Goal: Find specific page/section

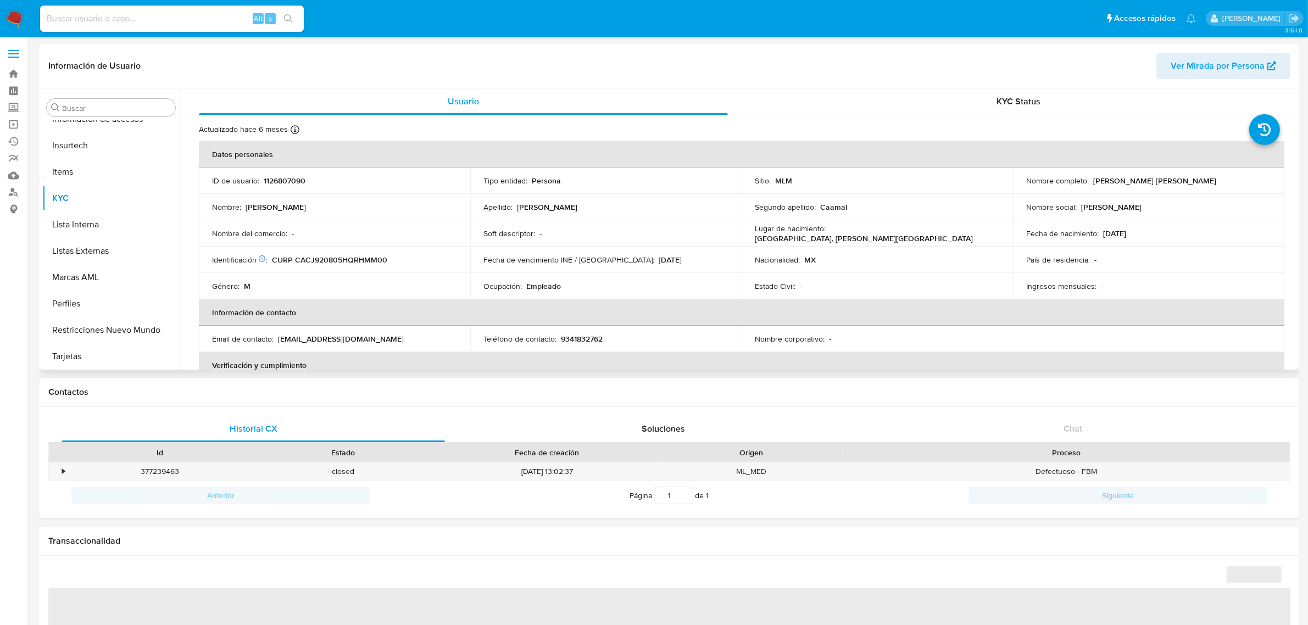
scroll to position [188, 0]
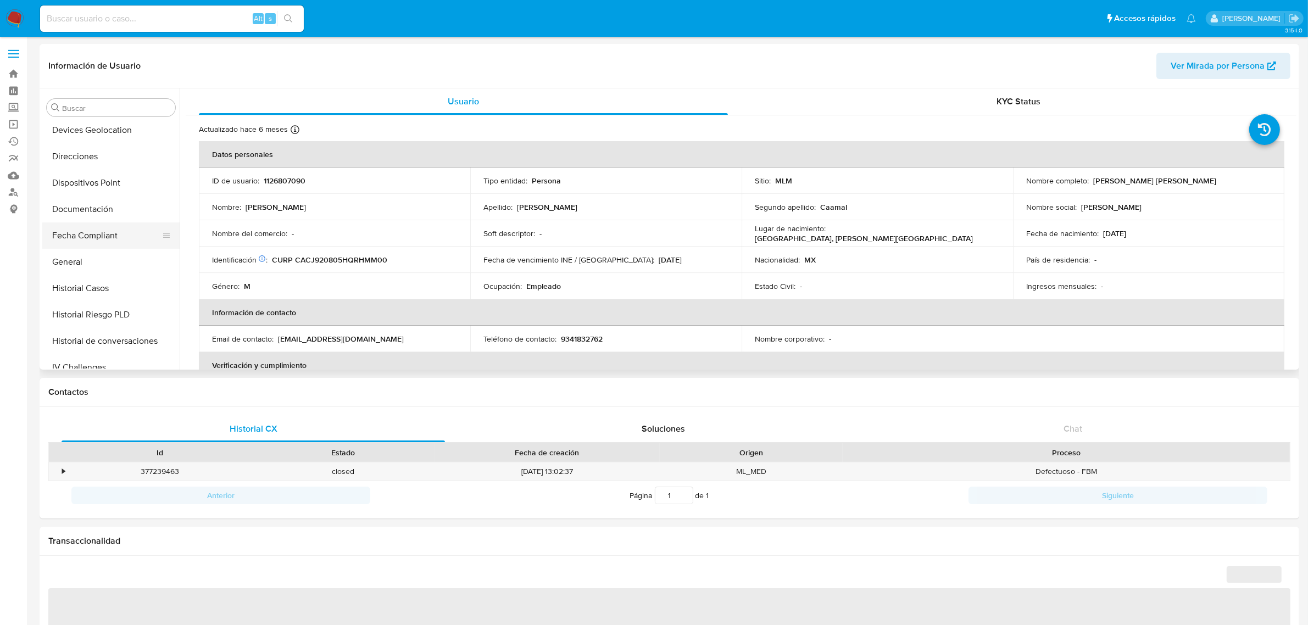
select select "10"
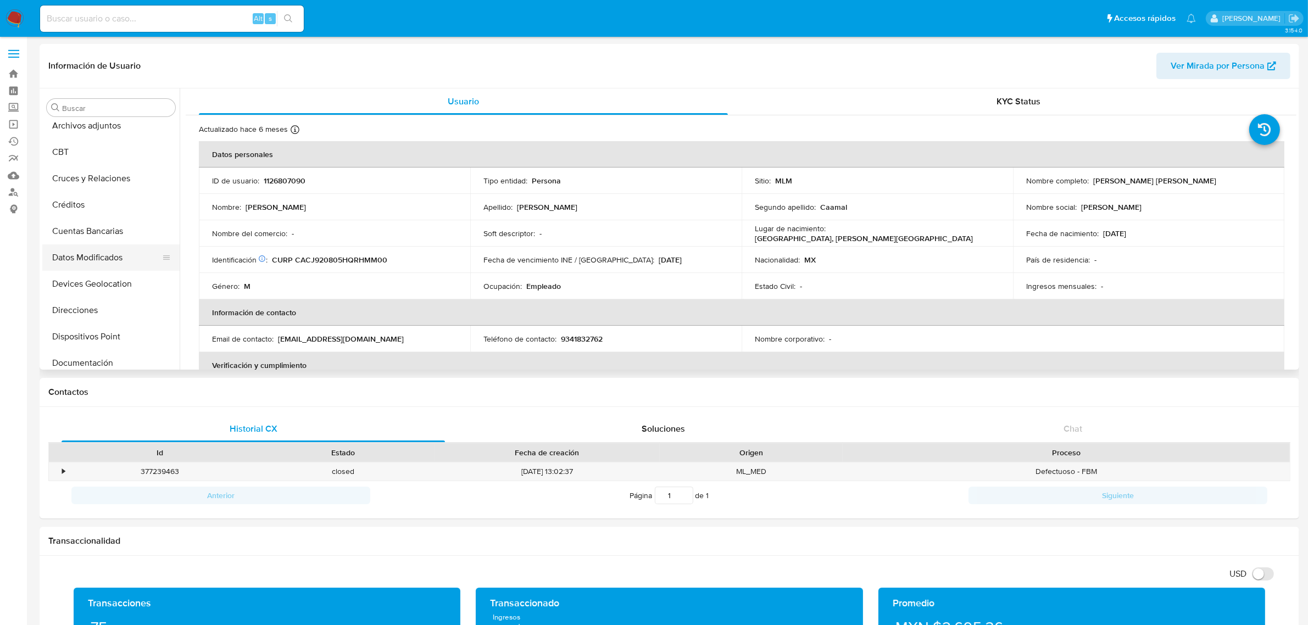
scroll to position [69, 0]
click at [81, 327] on button "Documentación" at bounding box center [106, 329] width 129 height 26
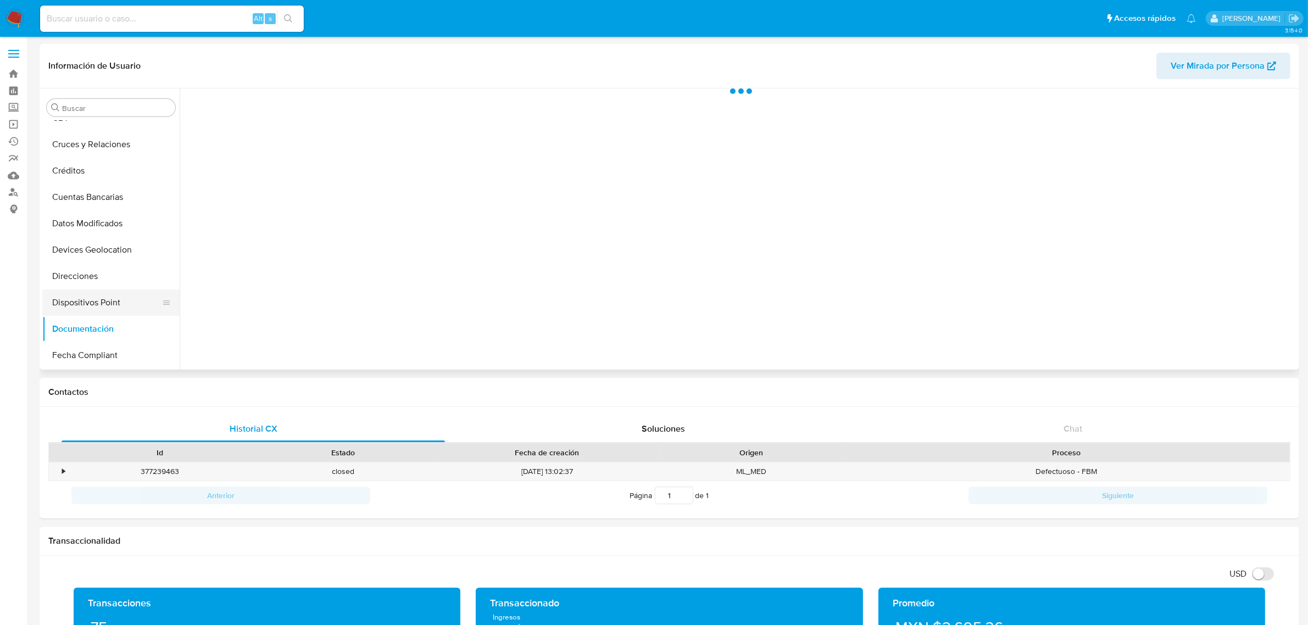
click at [103, 304] on button "Dispositivos Point" at bounding box center [106, 303] width 129 height 26
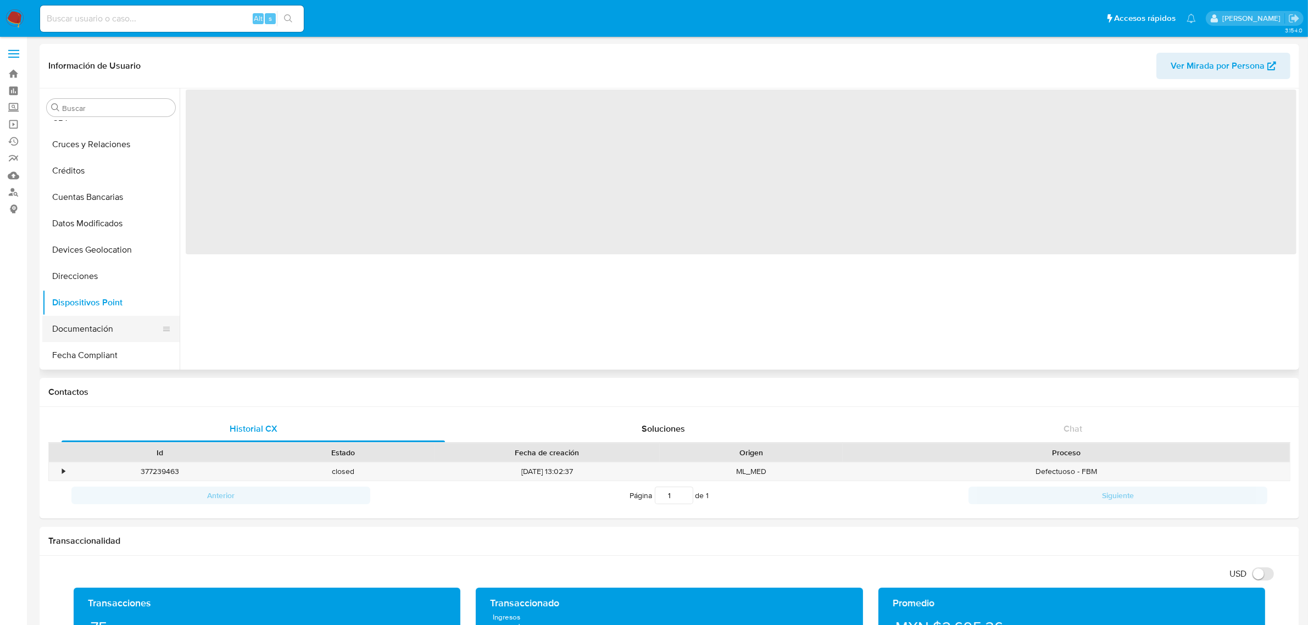
click at [105, 332] on button "Documentación" at bounding box center [106, 329] width 129 height 26
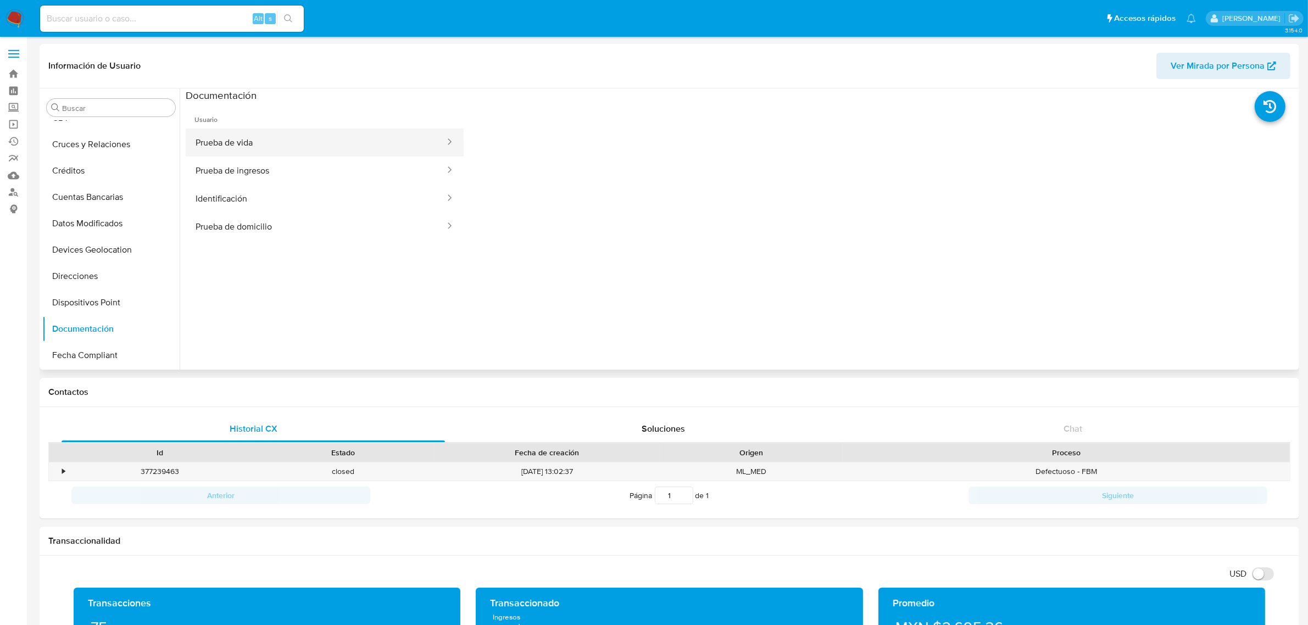
click at [308, 151] on button "Prueba de vida" at bounding box center [316, 143] width 260 height 28
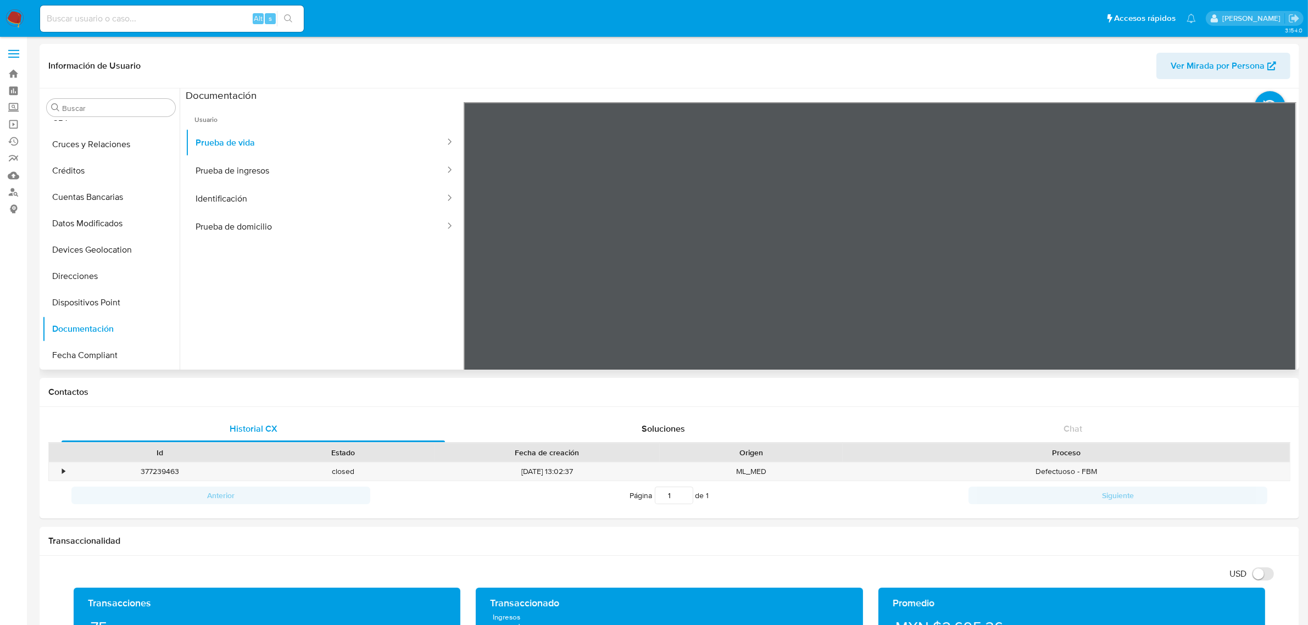
scroll to position [0, 0]
click at [933, 286] on div at bounding box center [881, 282] width 834 height 360
click at [930, 237] on div at bounding box center [881, 282] width 834 height 360
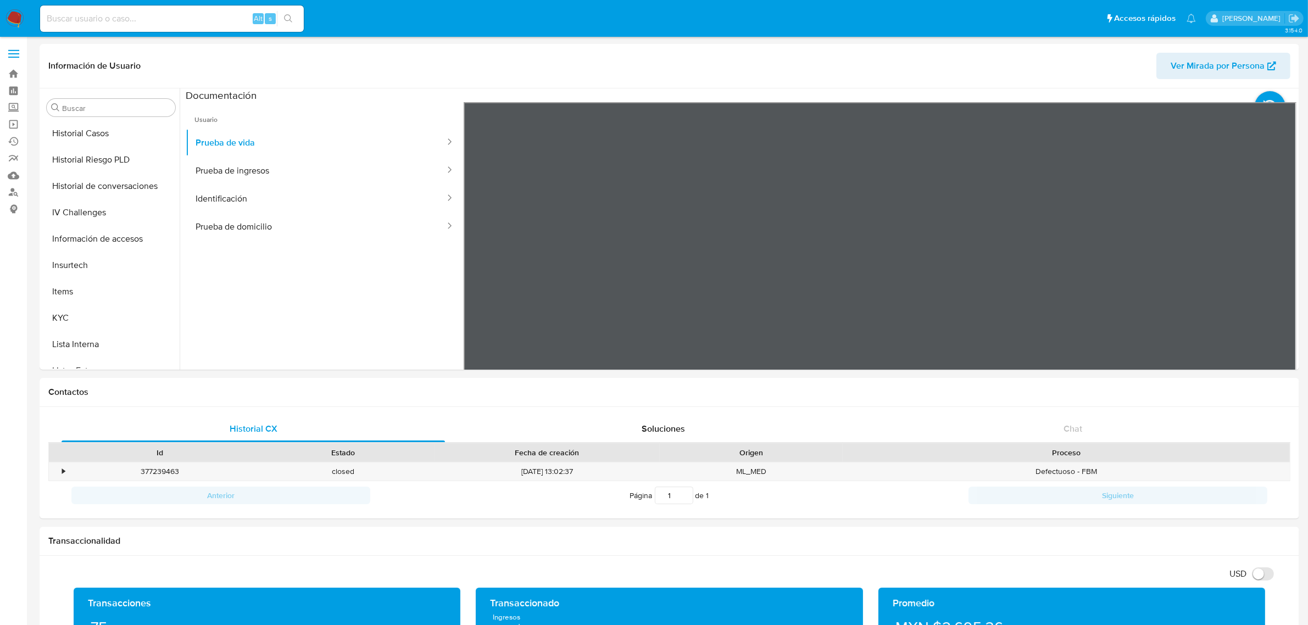
drag, startPoint x: 77, startPoint y: 327, endPoint x: 220, endPoint y: 374, distance: 150.1
click at [77, 327] on button "KYC" at bounding box center [110, 318] width 137 height 26
